Goal: Find specific page/section: Find specific page/section

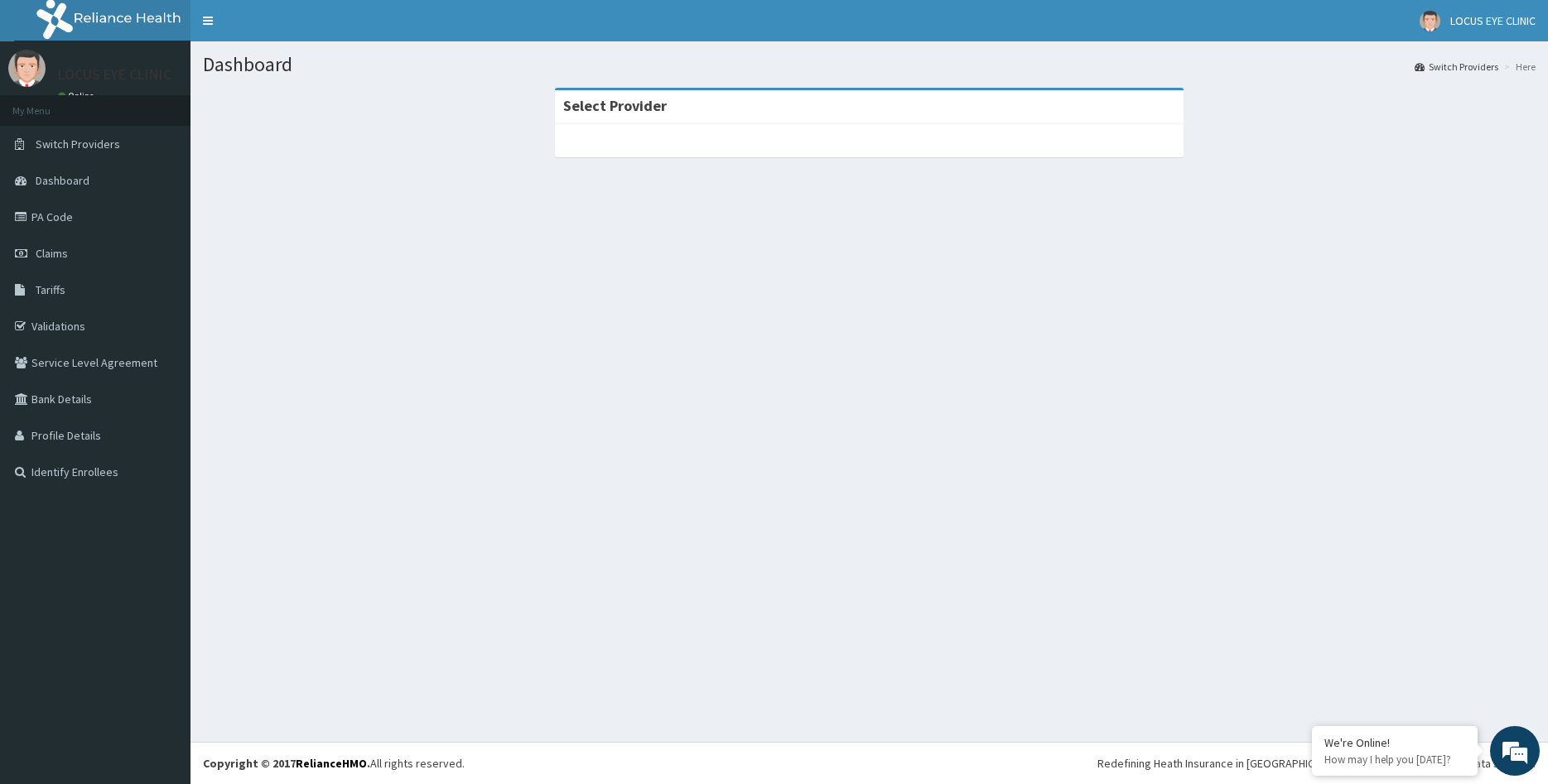
drag, startPoint x: 1189, startPoint y: 624, endPoint x: 1166, endPoint y: 623, distance: 23.0
click at [1187, 624] on div "Dashboard Switch Providers Here Select Provider" at bounding box center [869, 392] width 1358 height 700
click at [97, 217] on link "PA Code" at bounding box center [95, 217] width 190 height 36
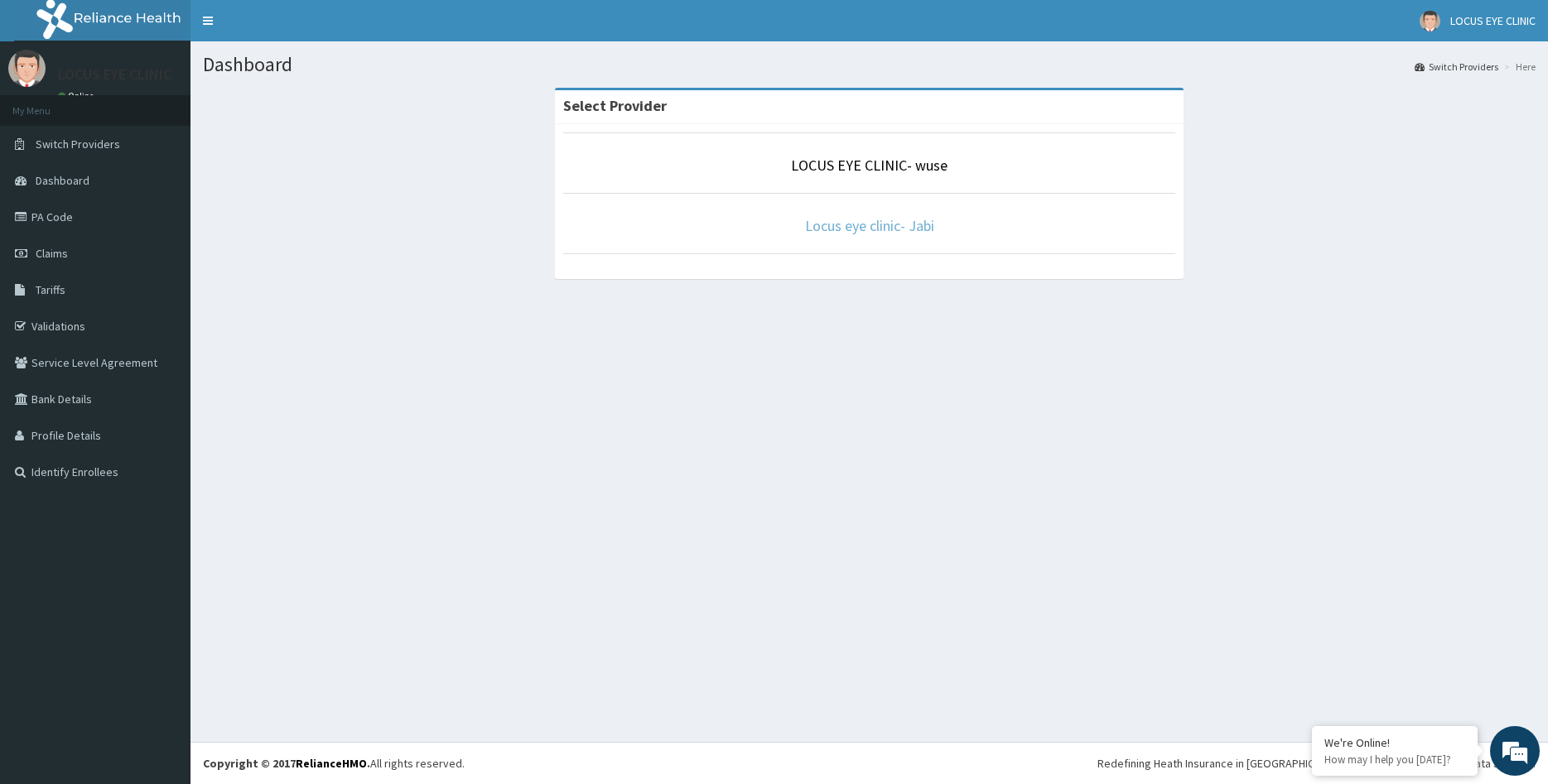
click at [912, 231] on link "Locus eye clinic- Jabi" at bounding box center [870, 225] width 129 height 19
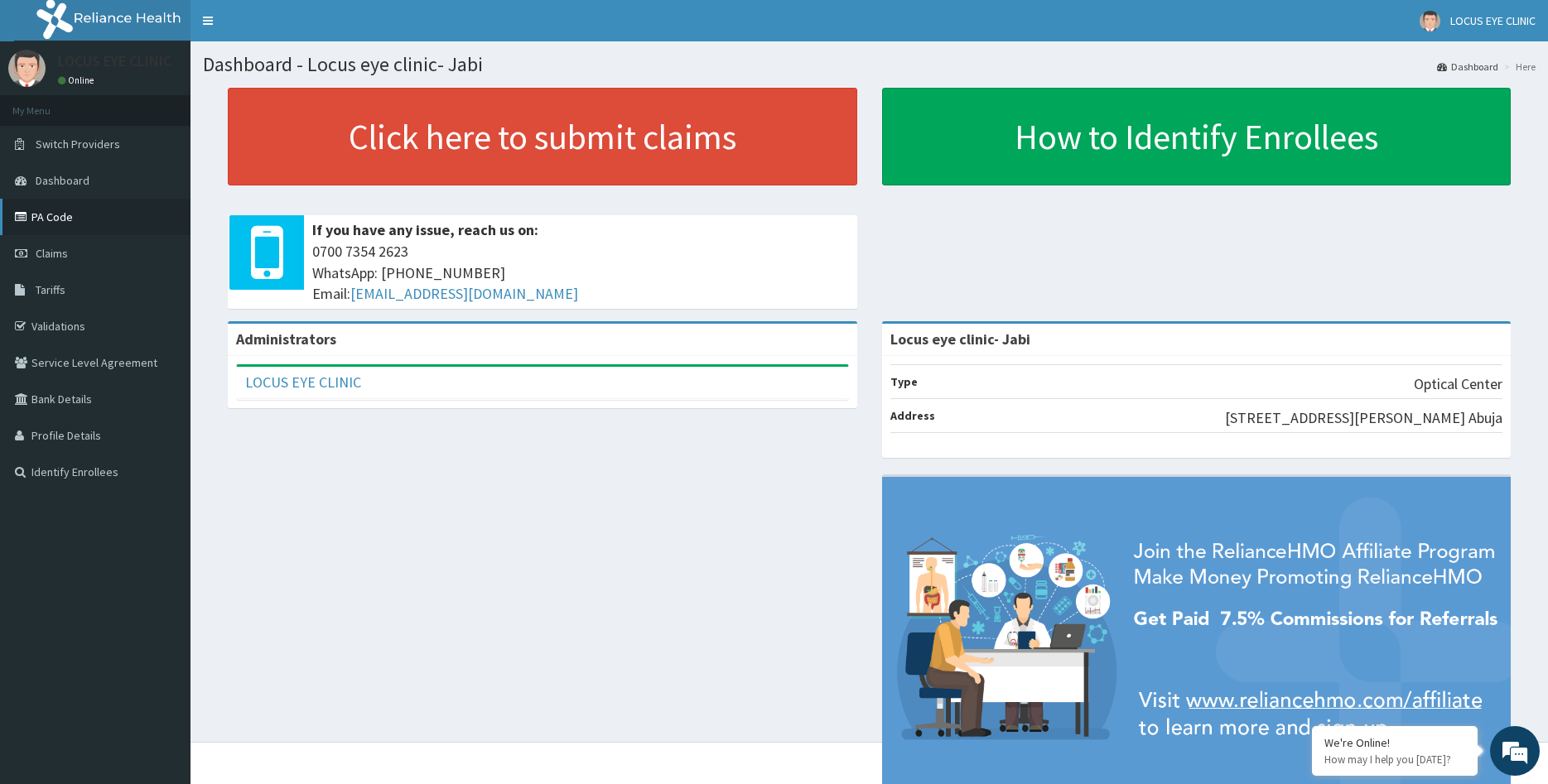
click at [140, 209] on link "PA Code" at bounding box center [95, 217] width 190 height 36
